Goal: Information Seeking & Learning: Check status

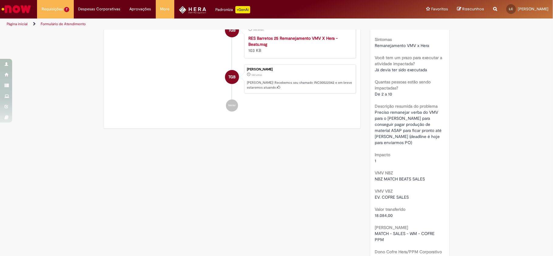
scroll to position [202, 0]
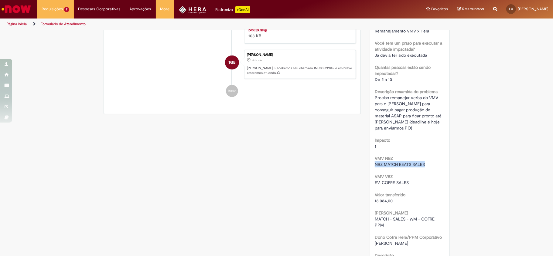
drag, startPoint x: 372, startPoint y: 157, endPoint x: 437, endPoint y: 160, distance: 65.1
click at [437, 162] on div "NBZ MATCH BEATS SALES" at bounding box center [410, 165] width 70 height 6
copy span "NBZ MATCH BEATS SALES"
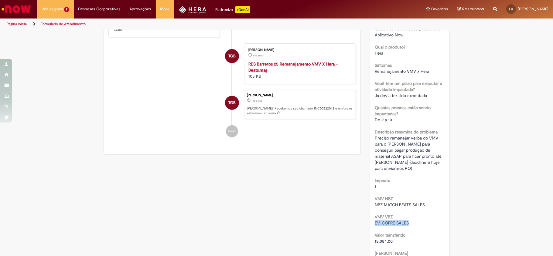
drag, startPoint x: 370, startPoint y: 218, endPoint x: 413, endPoint y: 216, distance: 43.2
click at [413, 216] on div "Número INC00522042 Status Encerrado Criado em 14d atrás 14 dias atrás Conclusão…" at bounding box center [409, 125] width 79 height 452
copy span "EV. COFRE SALES"
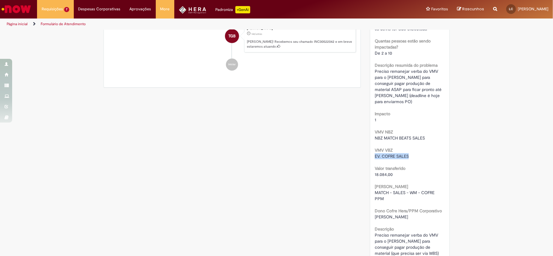
scroll to position [243, 0]
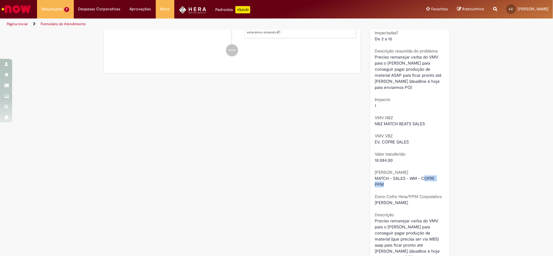
drag, startPoint x: 421, startPoint y: 174, endPoint x: 430, endPoint y: 181, distance: 11.9
click at [430, 181] on div "MATCH - SALES - WM - COFRE PPM" at bounding box center [410, 182] width 70 height 12
copy span "OFRE PPM"
click at [431, 176] on span "MATCH - SALES - WM - COFRE PPM" at bounding box center [405, 182] width 61 height 12
drag, startPoint x: 419, startPoint y: 170, endPoint x: 431, endPoint y: 179, distance: 13.9
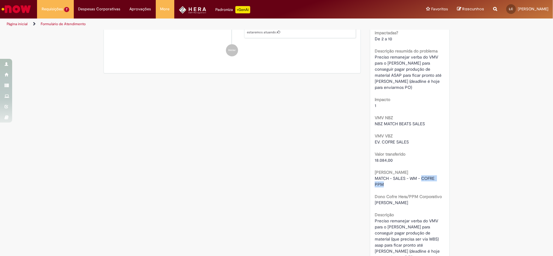
click at [431, 179] on div "MATCH - SALES - WM - COFRE PPM" at bounding box center [410, 182] width 70 height 12
copy span "COFRE PPM"
click at [375, 176] on span "MATCH - SALES - WM - COFRE PPM" at bounding box center [405, 182] width 61 height 12
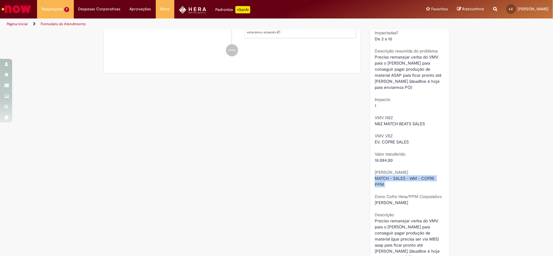
copy div "MATCH - SALES - WM - COFRE PPM"
drag, startPoint x: 371, startPoint y: 154, endPoint x: 400, endPoint y: 153, distance: 29.8
click at [400, 153] on div "Número INC00522042 Status Encerrado Criado em 14d atrás 14 dias atrás Conclusão…" at bounding box center [409, 44] width 79 height 452
copy span "18.084,00"
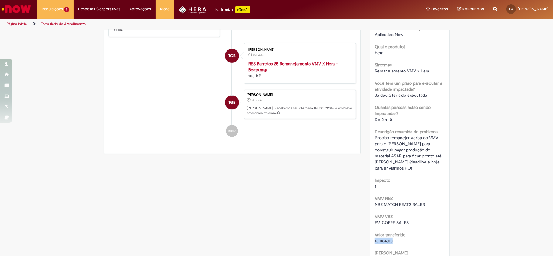
scroll to position [0, 0]
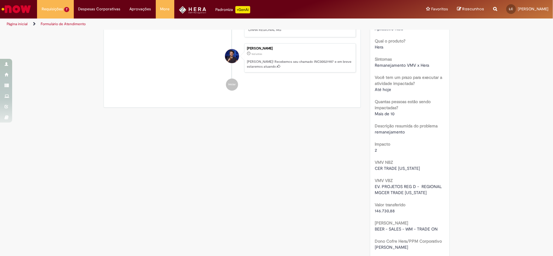
scroll to position [199, 0]
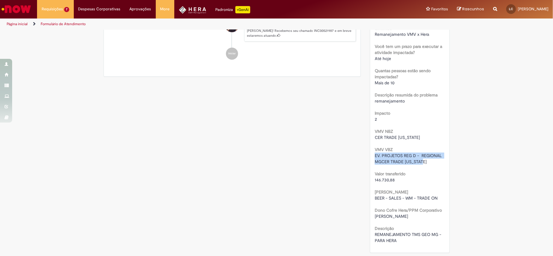
drag, startPoint x: 370, startPoint y: 153, endPoint x: 448, endPoint y: 162, distance: 78.2
click at [448, 162] on div "Detalhes do tíquete Grupo de Atribuição: APR - Contabilidade S&M Analista respo…" at bounding box center [410, 46] width 89 height 419
click at [431, 186] on div "Urgência 1 Grupo resolvedor APR - Contabilidade S&M [GEOGRAPHIC_DATA] Sistemas …" at bounding box center [410, 85] width 70 height 318
drag, startPoint x: 375, startPoint y: 154, endPoint x: 409, endPoint y: 156, distance: 33.8
click at [409, 156] on span "EV. PROJETOS REG D - REGIONAL MGCER TRADE COLORADO" at bounding box center [409, 159] width 68 height 12
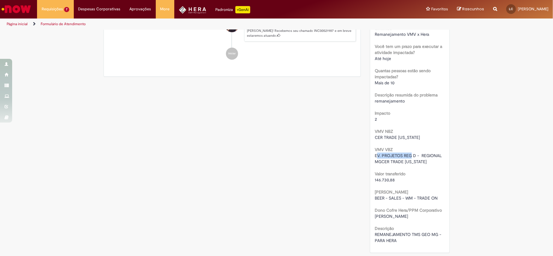
click at [402, 156] on span "EV. PROJETOS REG D - REGIONAL MGCER TRADE COLORADO" at bounding box center [409, 159] width 68 height 12
drag, startPoint x: 372, startPoint y: 155, endPoint x: 413, endPoint y: 155, distance: 41.0
click at [413, 155] on span "EV. PROJETOS REG D - REGIONAL MGCER TRADE COLORADO" at bounding box center [409, 159] width 68 height 12
click at [421, 153] on span "EV. PROJETOS REG D - REGIONAL MGCER TRADE COLORADO" at bounding box center [409, 159] width 68 height 12
drag, startPoint x: 372, startPoint y: 156, endPoint x: 414, endPoint y: 155, distance: 41.6
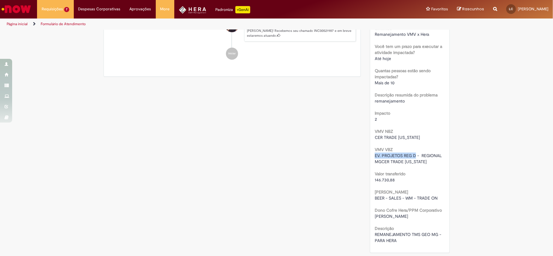
click at [414, 155] on span "EV. PROJETOS REG D - REGIONAL MGCER TRADE COLORADO" at bounding box center [409, 159] width 68 height 12
copy span "EV. PROJETOS REG D"
click at [423, 162] on span "EV. PROJETOS REG D - REGIONAL MGCER TRADE COLORADO" at bounding box center [409, 159] width 68 height 12
drag, startPoint x: 388, startPoint y: 162, endPoint x: 429, endPoint y: 163, distance: 40.7
click at [429, 163] on div "EV. PROJETOS REG D - REGIONAL MGCER TRADE COLORADO" at bounding box center [410, 159] width 70 height 12
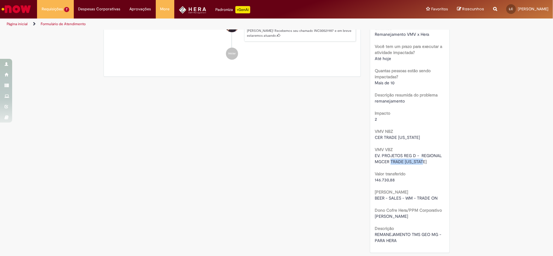
copy span "TRADE COLORADO"
click at [395, 218] on span "BRUNO NERI" at bounding box center [391, 216] width 33 height 5
drag, startPoint x: 414, startPoint y: 196, endPoint x: 493, endPoint y: 204, distance: 79.4
click at [493, 204] on div "Verificar Código de Barras Aberto Em andamento Validação Concluído INC00521987 …" at bounding box center [276, 46] width 553 height 419
click at [449, 194] on div "Detalhes do tíquete Grupo de Atribuição: APR - Contabilidade S&M Analista respo…" at bounding box center [410, 46] width 89 height 419
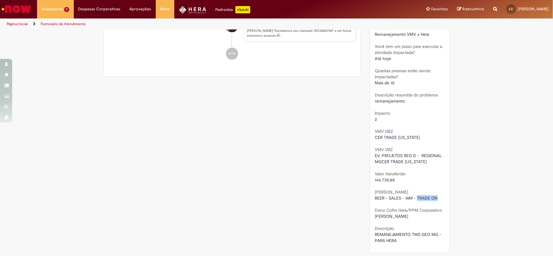
drag, startPoint x: 415, startPoint y: 196, endPoint x: 440, endPoint y: 196, distance: 24.9
click at [440, 196] on div "BEER - SALES - WM - TRADE ON" at bounding box center [410, 198] width 70 height 6
copy span "TRADE ON"
drag, startPoint x: 370, startPoint y: 195, endPoint x: 440, endPoint y: 194, distance: 70.5
click at [440, 194] on div "Número INC00521987 Status Encerrado Criado em 16d atrás 16 dias atrás Conclusão…" at bounding box center [409, 60] width 79 height 385
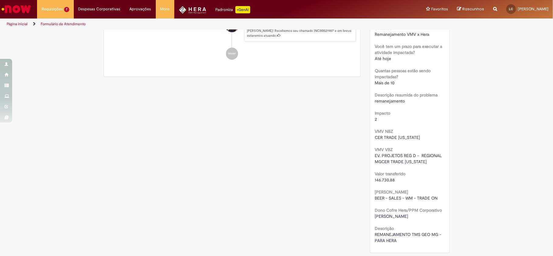
copy div
drag, startPoint x: 425, startPoint y: 198, endPoint x: 382, endPoint y: 194, distance: 43.9
click at [423, 197] on span "BEER - SALES - WM - TRADE ON" at bounding box center [406, 198] width 63 height 5
drag, startPoint x: 383, startPoint y: 195, endPoint x: 438, endPoint y: 199, distance: 54.8
click at [438, 199] on div "Número INC00521987 Status Encerrado Criado em 16d atrás 16 dias atrás Conclusão…" at bounding box center [409, 60] width 79 height 385
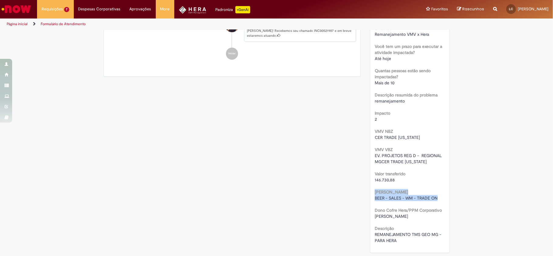
click at [375, 196] on span "BEER - SALES - WM - TRADE ON" at bounding box center [406, 198] width 63 height 5
drag, startPoint x: 372, startPoint y: 198, endPoint x: 438, endPoint y: 196, distance: 65.4
click at [438, 196] on div "BEER - SALES - WM - TRADE ON" at bounding box center [410, 198] width 70 height 6
copy span "BEER - SALES - WM - TRADE ON"
drag, startPoint x: 371, startPoint y: 180, endPoint x: 394, endPoint y: 179, distance: 23.1
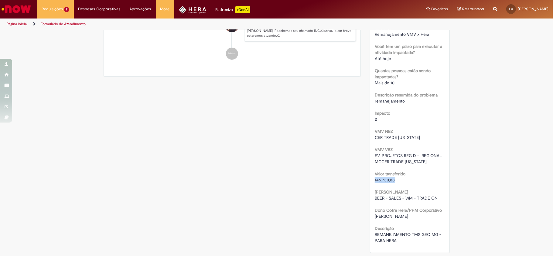
click at [393, 180] on div "Número INC00521987 Status Encerrado Criado em 16d atrás 16 dias atrás Conclusão…" at bounding box center [409, 60] width 79 height 385
copy span "146.730,88"
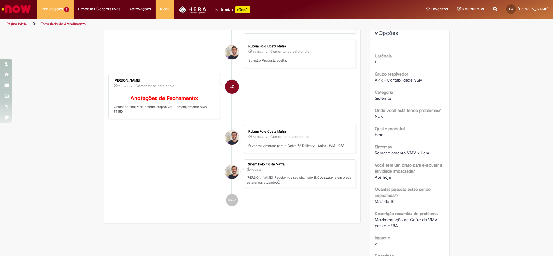
scroll to position [81, 0]
drag, startPoint x: 333, startPoint y: 156, endPoint x: 350, endPoint y: 154, distance: 16.8
click at [350, 151] on div "Rubem Polo Costa Mafra 9d atrás 9 dias atrás Comentários adicionais Favor movim…" at bounding box center [300, 138] width 108 height 25
copy p "CBE"
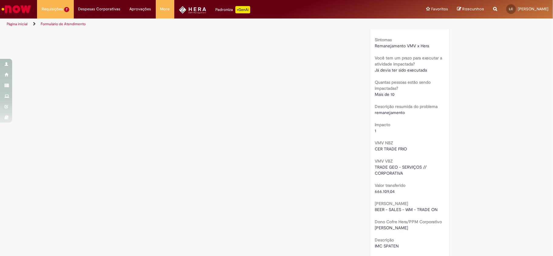
scroll to position [193, 0]
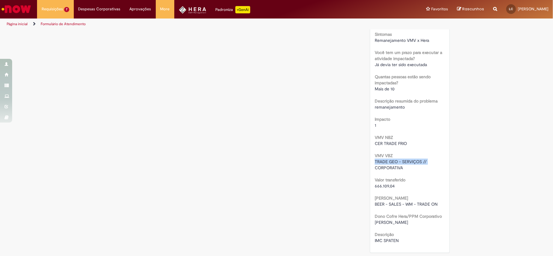
drag, startPoint x: 373, startPoint y: 162, endPoint x: 427, endPoint y: 164, distance: 53.8
click at [427, 164] on div "TRADE GEO - SERVIÇOS // CORPORATIVA" at bounding box center [410, 165] width 70 height 12
click at [418, 176] on div "Valor transferido 666.109,04" at bounding box center [410, 183] width 70 height 14
drag, startPoint x: 371, startPoint y: 204, endPoint x: 450, endPoint y: 194, distance: 79.3
click at [450, 194] on div "Detalhes do tíquete Grupo de Atribuição: APR - Contabilidade S&M Analista respo…" at bounding box center [410, 46] width 89 height 419
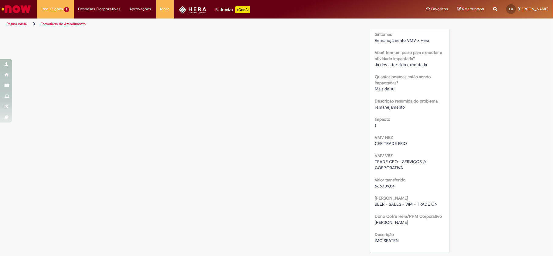
click at [413, 198] on div "Cofre Hera BEER - SALES - WM - TRADE ON" at bounding box center [410, 201] width 70 height 14
drag, startPoint x: 372, startPoint y: 204, endPoint x: 441, endPoint y: 204, distance: 69.6
click at [441, 204] on div "BEER - SALES - WM - TRADE ON" at bounding box center [410, 204] width 70 height 6
copy span "BEER - SALES - WM - TRADE ON"
drag, startPoint x: 369, startPoint y: 184, endPoint x: 411, endPoint y: 184, distance: 42.8
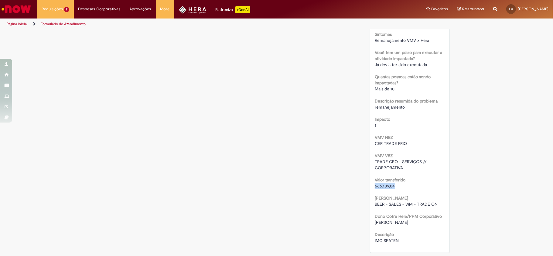
click at [411, 184] on div "Número INC00522010 Status Encerrado Criado em 16d atrás 16 dias atrás Conclusão…" at bounding box center [409, 60] width 79 height 385
copy span "666.109,04"
drag, startPoint x: 367, startPoint y: 144, endPoint x: 424, endPoint y: 143, distance: 56.2
click at [424, 143] on div "Número INC00522010 Status Encerrado Criado em 16d atrás 16 dias atrás Conclusão…" at bounding box center [409, 60] width 79 height 385
copy span "CER TRADE FRIO"
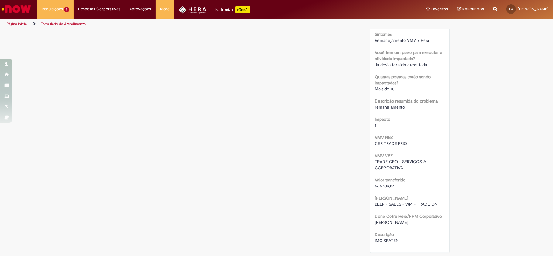
click at [427, 148] on div "Urgência 1 Grupo resolvedor APR - Contabilidade S&M Categoria Sistemas Onde voc…" at bounding box center [410, 88] width 70 height 312
drag, startPoint x: 371, startPoint y: 162, endPoint x: 420, endPoint y: 162, distance: 48.6
click at [420, 162] on div "Número INC00522010 Status Encerrado Criado em 16d atrás 16 dias atrás Conclusão…" at bounding box center [409, 60] width 79 height 385
copy span "TRADE GEO - SERVIÇOS"
click at [392, 174] on div "Urgência 1 Grupo resolvedor APR - Contabilidade S&M Categoria Sistemas Onde voc…" at bounding box center [410, 88] width 70 height 312
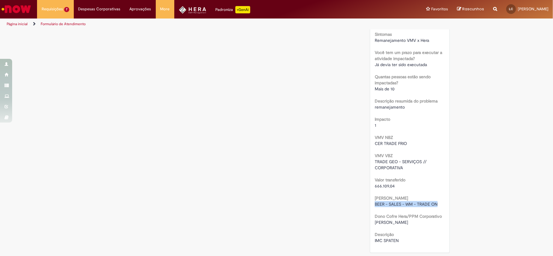
drag, startPoint x: 369, startPoint y: 202, endPoint x: 464, endPoint y: 204, distance: 94.8
click at [464, 204] on div "Verificar Código de Barras Aberto Em andamento Validação Concluído INC00522010 …" at bounding box center [276, 46] width 553 height 419
copy span "BEER - SALES - WM - TRADE ON"
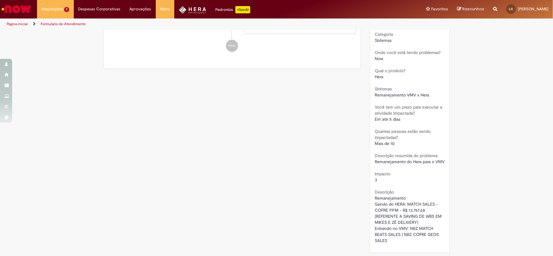
scroll to position [145, 0]
drag, startPoint x: 412, startPoint y: 235, endPoint x: 434, endPoint y: 236, distance: 21.9
click at [434, 236] on span "Remanejamento Saindo do HERA: MATCH SALES - COFRE PPM - R$ 13.767,68 (REFERENTE…" at bounding box center [409, 220] width 68 height 48
click at [422, 234] on span "Remanejamento Saindo do HERA: MATCH SALES - COFRE PPM - R$ 13.767,68 (REFERENTE…" at bounding box center [409, 220] width 68 height 48
drag, startPoint x: 411, startPoint y: 235, endPoint x: 436, endPoint y: 241, distance: 25.9
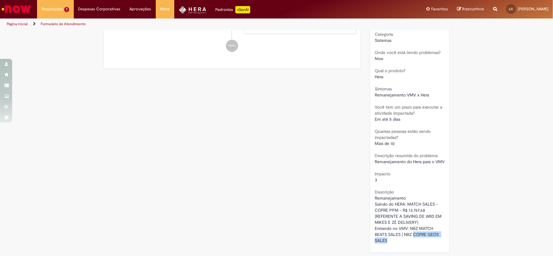
click at [436, 241] on div "Remanejamento Saindo do HERA: MATCH SALES - COFRE PPM - R$ 13.767,68 (REFERENTE…" at bounding box center [410, 219] width 70 height 49
copy span "COFRE GEOS SALES"
click at [428, 170] on div "Impacto 3" at bounding box center [410, 177] width 70 height 14
drag, startPoint x: 406, startPoint y: 211, endPoint x: 424, endPoint y: 212, distance: 17.4
click at [424, 212] on div "Remanejamento Saindo do HERA: MATCH SALES - COFRE PPM - R$ 13.767,68 (REFERENTE…" at bounding box center [410, 219] width 70 height 49
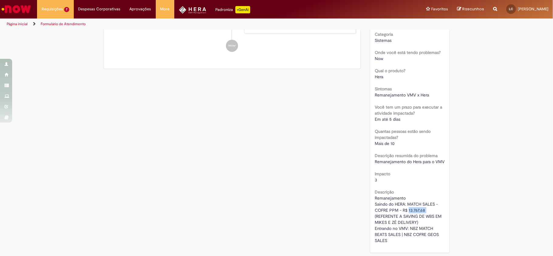
copy span "13.767,68"
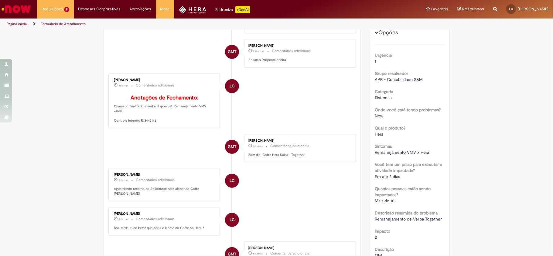
scroll to position [202, 0]
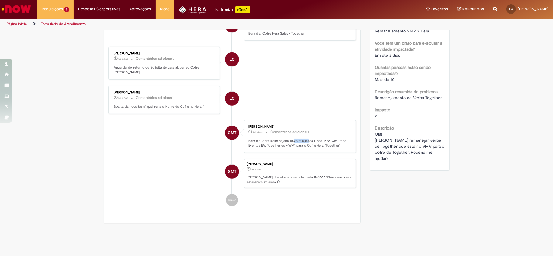
drag, startPoint x: 290, startPoint y: 139, endPoint x: 304, endPoint y: 137, distance: 15.0
click at [304, 139] on p "Bom dia! Será Remanejado R$28.300,00 da Linha "NBZ Cer Trade Eventos EV: Togeth…" at bounding box center [299, 143] width 101 height 9
copy p "28.300,00"
click at [300, 111] on li "LC [PERSON_NAME] 5d atrás 5 dias atrás Comentários adicionais Boa tarde, tudo b…" at bounding box center [232, 100] width 248 height 28
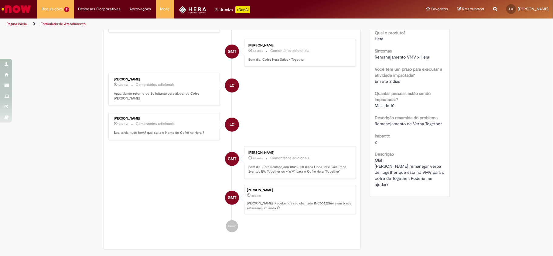
scroll to position [162, 0]
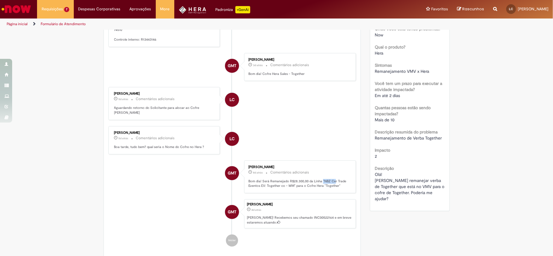
drag, startPoint x: 320, startPoint y: 180, endPoint x: 332, endPoint y: 182, distance: 12.3
click at [332, 182] on p "Bom dia! Será Remanejado R$28.300,00 da Linha "NBZ Cer Trade Eventos EV: Togeth…" at bounding box center [299, 183] width 101 height 9
click at [325, 177] on div "Giovana Miquelin Toledo 8d atrás 8 dias atrás Comentários adicionais Bom dia! S…" at bounding box center [300, 177] width 108 height 29
drag, startPoint x: 321, startPoint y: 179, endPoint x: 328, endPoint y: 185, distance: 9.0
click at [330, 185] on p "Bom dia! Será Remanejado R$28.300,00 da Linha "NBZ Cer Trade Eventos EV: Togeth…" at bounding box center [299, 183] width 101 height 9
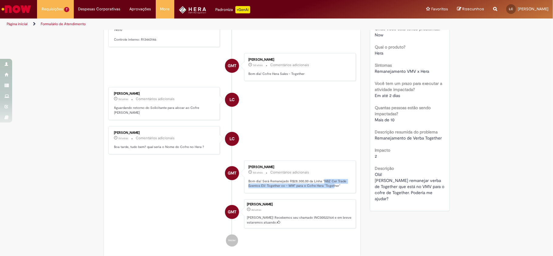
click at [321, 180] on p "Bom dia! Será Remanejado R$28.300,00 da Linha "NBZ Cer Trade Eventos EV: Togeth…" at bounding box center [299, 183] width 101 height 9
drag, startPoint x: 321, startPoint y: 180, endPoint x: 256, endPoint y: 188, distance: 66.3
click at [256, 188] on div "Giovana Miquelin Toledo 8d atrás 8 dias atrás Comentários adicionais Bom dia! S…" at bounding box center [300, 177] width 108 height 29
click at [297, 189] on div "Giovana Miquelin Toledo 8d atrás 8 dias atrás Comentários adicionais Bom dia! S…" at bounding box center [300, 177] width 108 height 29
drag, startPoint x: 258, startPoint y: 185, endPoint x: 281, endPoint y: 187, distance: 23.2
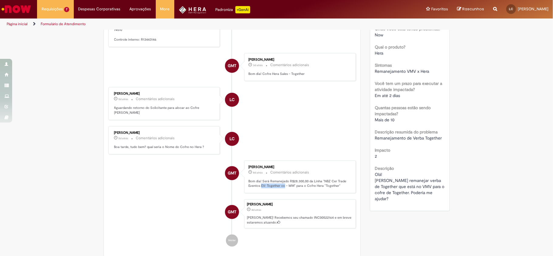
click at [281, 187] on p "Bom dia! Será Remanejado R$28.300,00 da Linha "NBZ Cer Trade Eventos EV: Togeth…" at bounding box center [299, 183] width 101 height 9
copy p "EV: Together co"
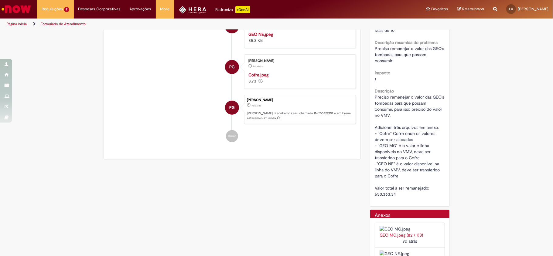
scroll to position [243, 0]
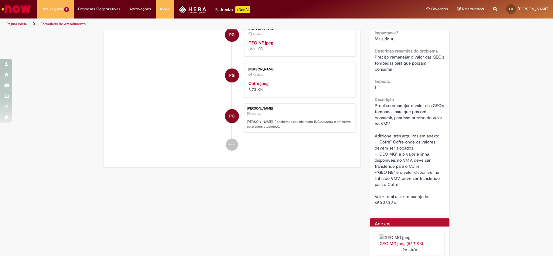
click at [276, 40] on img "Histórico de tíquete" at bounding box center [299, 40] width 101 height 0
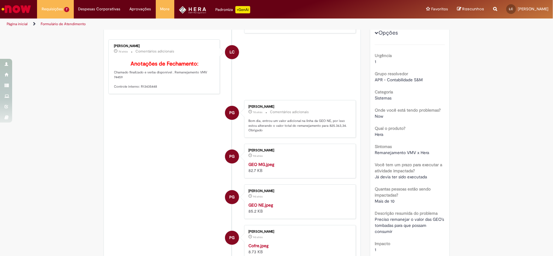
scroll to position [81, 0]
drag, startPoint x: 325, startPoint y: 134, endPoint x: 342, endPoint y: 135, distance: 16.7
click at [342, 133] on p "Bom dia, entrou um valor adicional na linha da GEO NE, por isso estou alterando…" at bounding box center [299, 125] width 101 height 14
copy p "825.363,34."
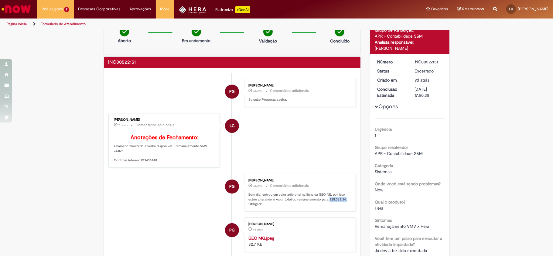
scroll to position [0, 0]
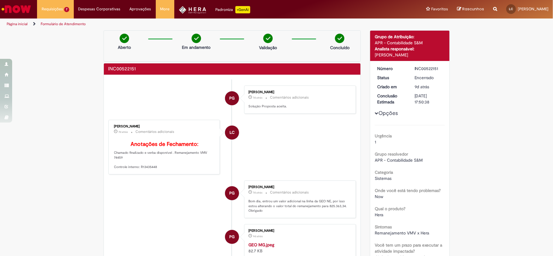
drag, startPoint x: 271, startPoint y: 145, endPoint x: 278, endPoint y: 154, distance: 11.4
click at [271, 145] on li "LC Leonardo Carvalho 7d atrás 7 dias atrás Comentários adicionais Anotações de …" at bounding box center [232, 147] width 248 height 55
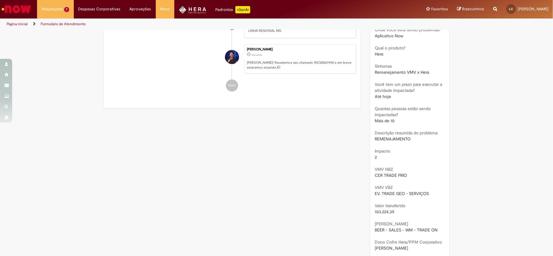
scroll to position [162, 0]
drag, startPoint x: 372, startPoint y: 173, endPoint x: 421, endPoint y: 174, distance: 48.3
click at [421, 174] on div "CER TRADE FRIO" at bounding box center [410, 175] width 70 height 6
copy span "CER TRADE FRIO"
drag, startPoint x: 372, startPoint y: 192, endPoint x: 438, endPoint y: 194, distance: 65.6
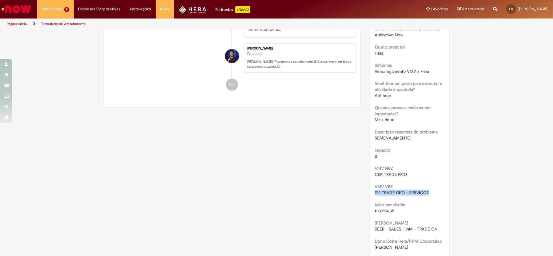
click at [438, 194] on div "EV. TRADE GEO - SERVIÇOS" at bounding box center [410, 193] width 70 height 6
copy span "EV. TRADE GEO - SERVIÇOS"
click at [400, 210] on div "103.224,35" at bounding box center [410, 211] width 70 height 6
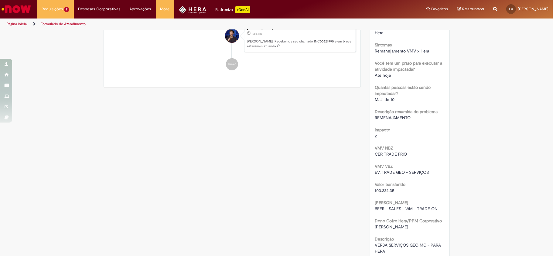
scroll to position [193, 0]
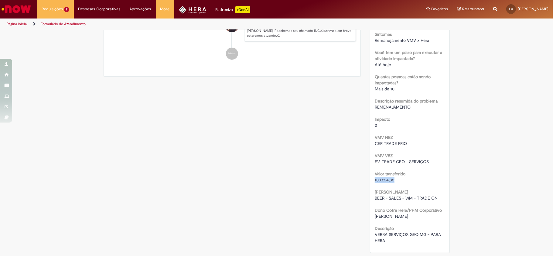
drag, startPoint x: 369, startPoint y: 180, endPoint x: 412, endPoint y: 178, distance: 42.6
click at [412, 178] on div "Número INC00521990 Status Encerrado Criado em 16d atrás 16 dias atrás Conclusão…" at bounding box center [409, 60] width 79 height 385
copy span "103.224,35"
drag, startPoint x: 372, startPoint y: 198, endPoint x: 450, endPoint y: 196, distance: 78.1
click at [450, 196] on div "Detalhes do tíquete Grupo de Atribuição: APR - Contabilidade S&M Analista respo…" at bounding box center [410, 46] width 89 height 419
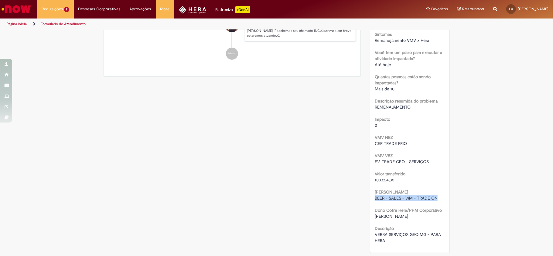
copy span "BEER - SALES - WM - TRADE ON"
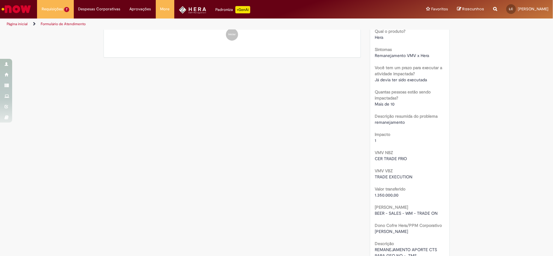
scroll to position [193, 0]
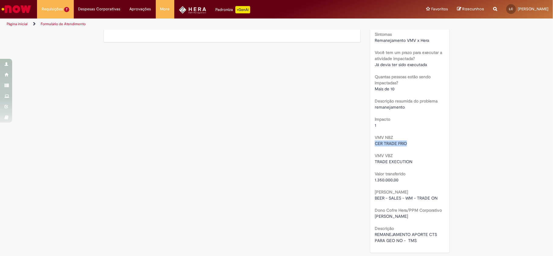
drag, startPoint x: 371, startPoint y: 143, endPoint x: 422, endPoint y: 141, distance: 51.4
click at [422, 141] on div "Número INC00521991 Status Encerrado Criado em 16d atrás 16 dias atrás Conclusão…" at bounding box center [409, 60] width 79 height 385
copy span "CER TRADE FRIO"
drag, startPoint x: 373, startPoint y: 162, endPoint x: 437, endPoint y: 162, distance: 64.1
click at [437, 162] on div "TRADE EXECUTION" at bounding box center [410, 162] width 70 height 6
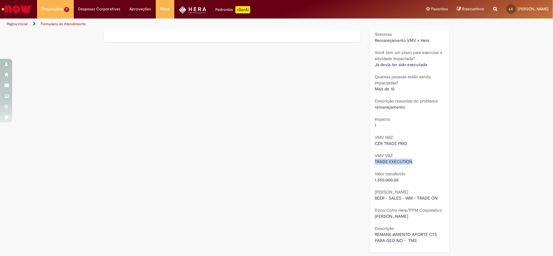
copy span "TRADE EXECUTION"
click at [417, 185] on div "Urgência 1 Grupo resolvedor APR - Contabilidade S&M [GEOGRAPHIC_DATA] Sistemas …" at bounding box center [410, 88] width 70 height 312
drag, startPoint x: 371, startPoint y: 179, endPoint x: 405, endPoint y: 182, distance: 34.8
click at [405, 182] on div "Número INC00521991 Status Encerrado Criado em 16d atrás 16 dias atrás Conclusão…" at bounding box center [409, 60] width 79 height 385
copy span "1.350.000,00"
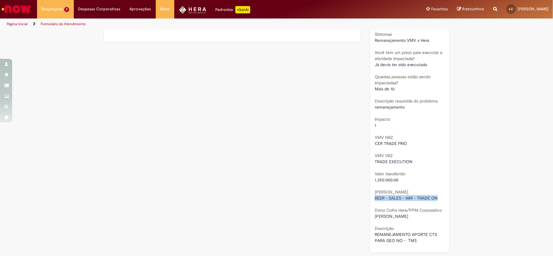
drag, startPoint x: 371, startPoint y: 201, endPoint x: 503, endPoint y: 201, distance: 132.2
click at [503, 201] on div "Verificar Código de Barras [GEOGRAPHIC_DATA] Em andamento Validação Concluído I…" at bounding box center [276, 46] width 553 height 419
copy span "BEER - SALES - WM - TRADE ON"
